Goal: Find specific page/section: Find specific page/section

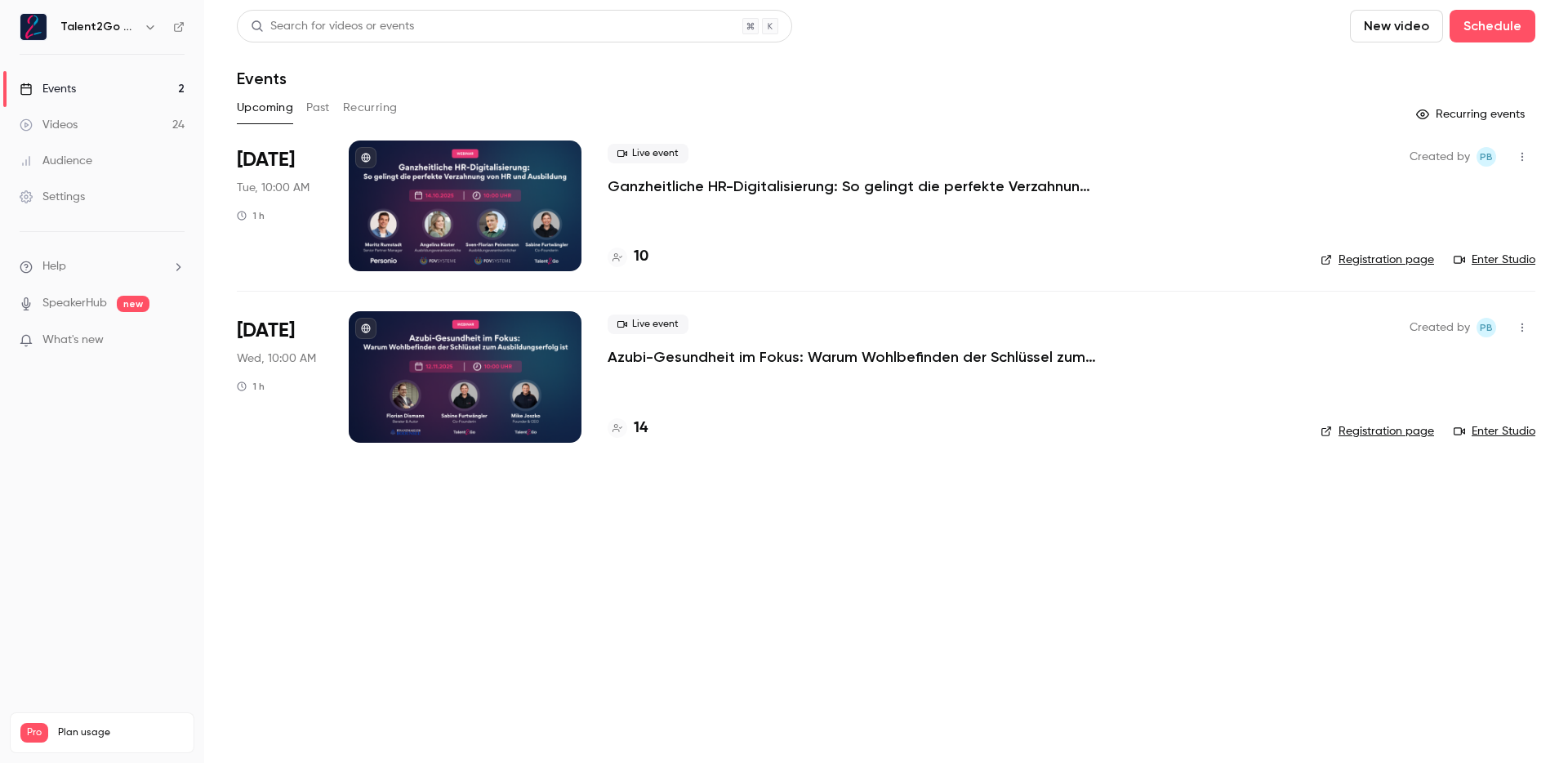
drag, startPoint x: 981, startPoint y: 98, endPoint x: 1064, endPoint y: 2, distance: 126.9
click at [981, 98] on div "Upcoming Past Recurring" at bounding box center [886, 107] width 1299 height 26
click at [1108, 108] on div "Upcoming Past Recurring" at bounding box center [886, 107] width 1299 height 26
